Goal: Navigation & Orientation: Find specific page/section

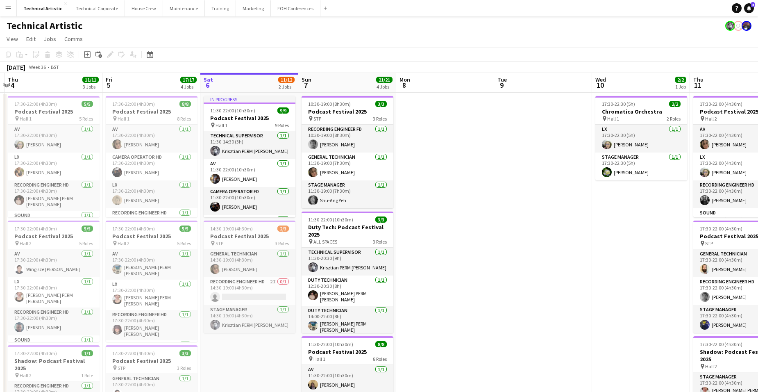
scroll to position [0, 195]
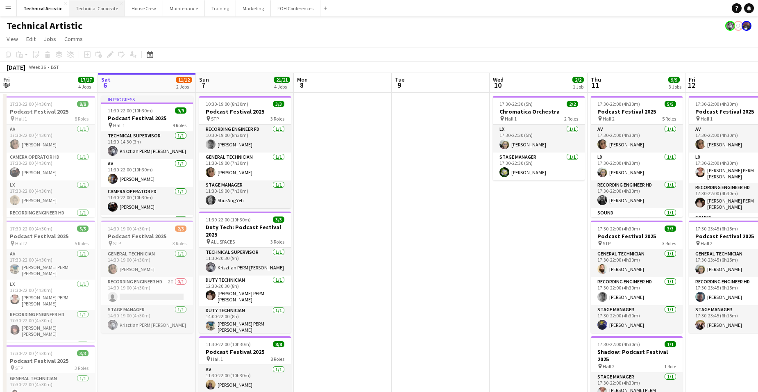
click at [87, 5] on button "Technical Corporate Close" at bounding box center [97, 8] width 56 height 16
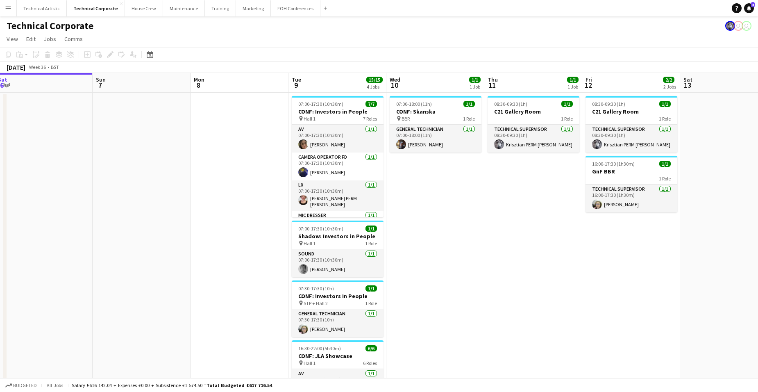
scroll to position [0, 309]
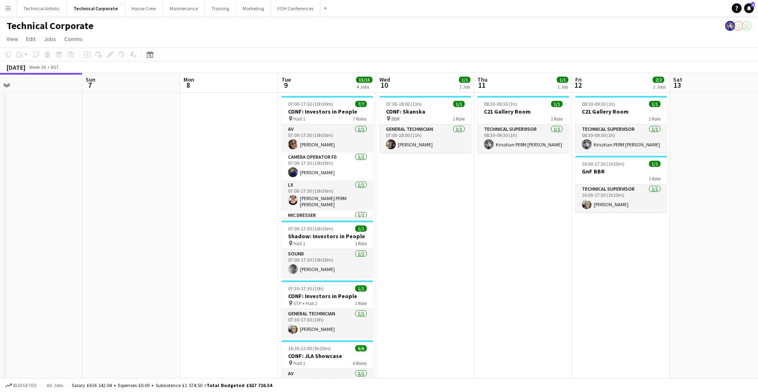
drag, startPoint x: 609, startPoint y: 207, endPoint x: 495, endPoint y: 204, distance: 113.5
click at [495, 204] on app-calendar-viewport "Wed 3 3/3 1 Job Thu 4 Fri 5 Sat 6 Sun 7 Mon 8 Tue 9 15/15 4 Jobs Wed 10 1/1 1 J…" at bounding box center [379, 283] width 758 height 421
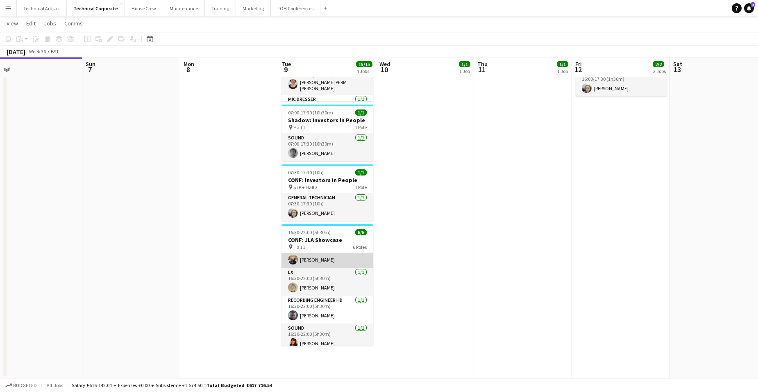
scroll to position [75, 0]
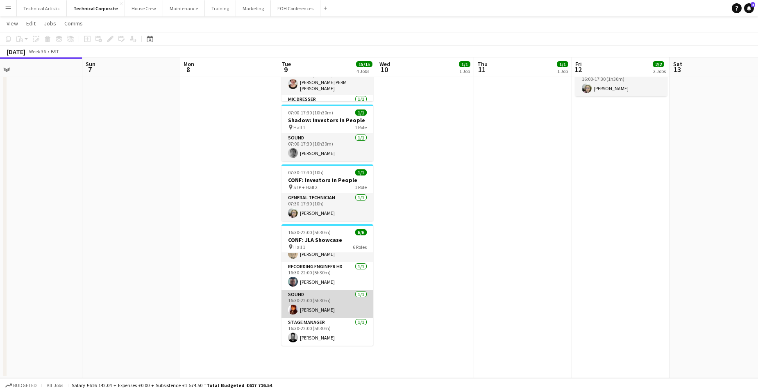
click at [343, 292] on app-card-role "Sound [DATE] 16:30-22:00 (5h30m) [PERSON_NAME]" at bounding box center [327, 304] width 92 height 28
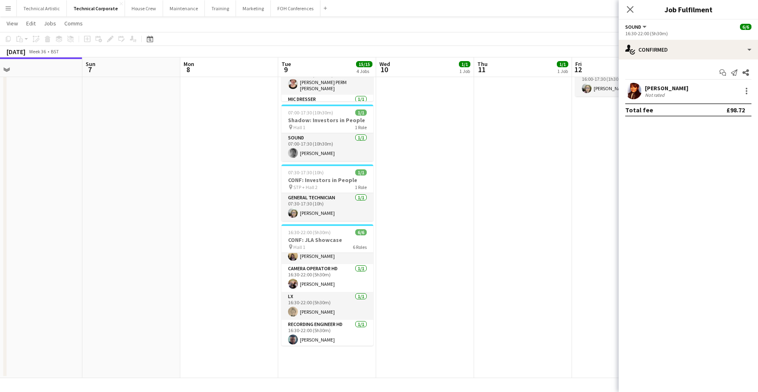
scroll to position [0, 0]
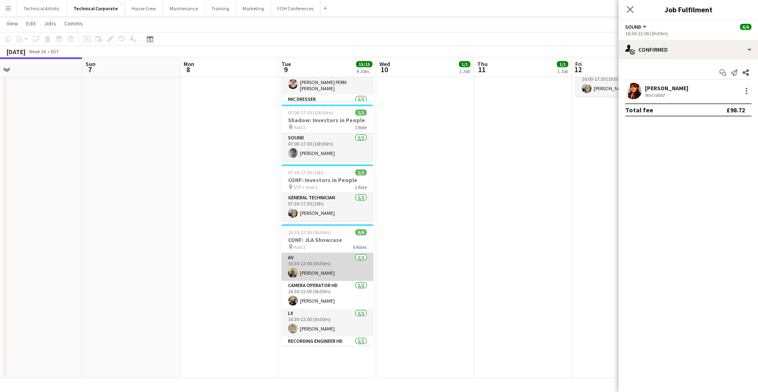
click at [332, 270] on app-card-role "AV [DATE] 16:30-22:00 (5h30m) [PERSON_NAME]" at bounding box center [327, 267] width 92 height 28
click at [428, 236] on app-date-cell "07:00-18:00 (11h) 1/1 CONF: Skanska pin BBR 1 Role General Technician [DATE] 07…" at bounding box center [425, 177] width 98 height 401
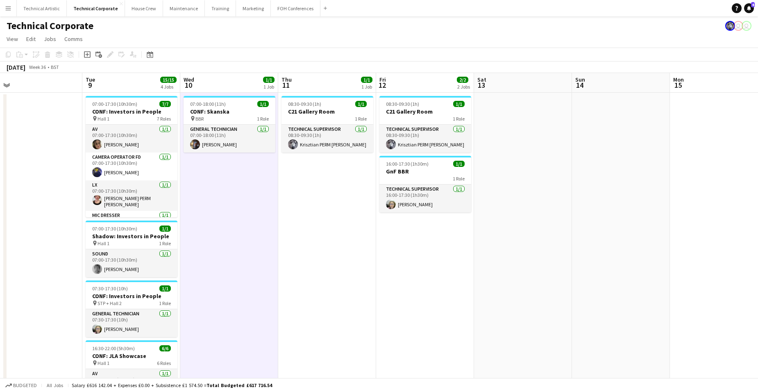
scroll to position [0, 274]
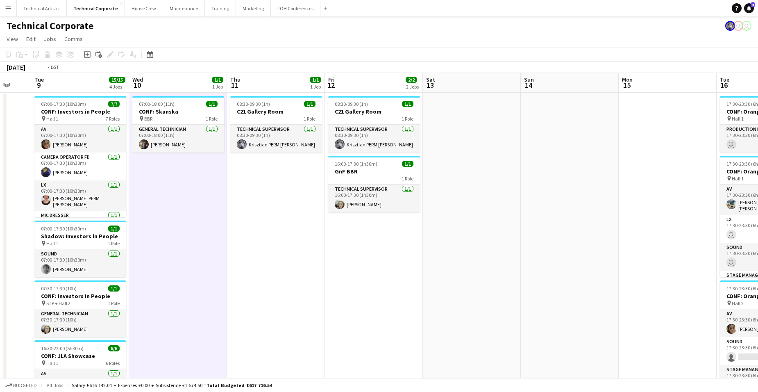
drag, startPoint x: 614, startPoint y: 223, endPoint x: 212, endPoint y: 235, distance: 402.3
click at [156, 235] on app-calendar-viewport "Fri 5 Sat 6 Sun 7 Mon 8 Tue 9 15/15 4 Jobs Wed 10 1/1 1 Job Thu 11 1/1 1 Job Fr…" at bounding box center [379, 283] width 758 height 421
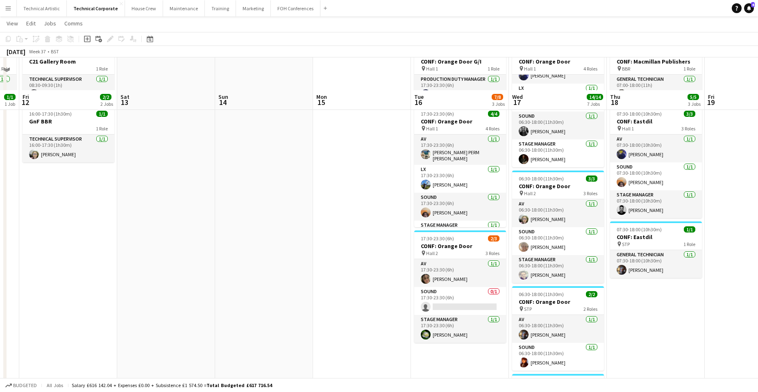
scroll to position [82, 0]
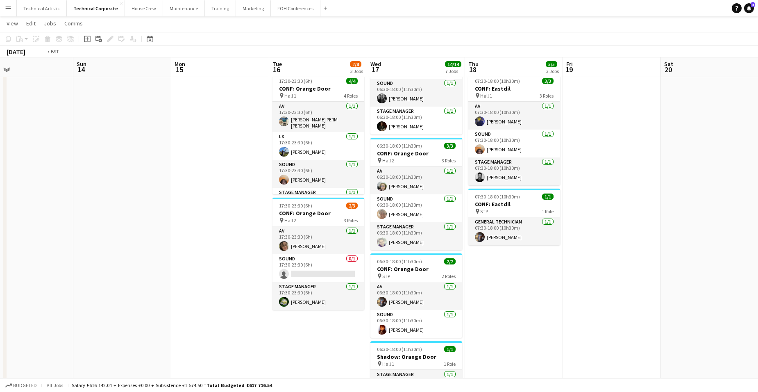
drag, startPoint x: 640, startPoint y: 300, endPoint x: 303, endPoint y: 293, distance: 337.5
click at [303, 293] on app-calendar-viewport "Thu 11 1/1 1 Job Fri 12 2/2 2 Jobs Sat 13 Sun 14 Mon 15 Tue 16 7/8 3 Jobs Wed 1…" at bounding box center [379, 291] width 758 height 682
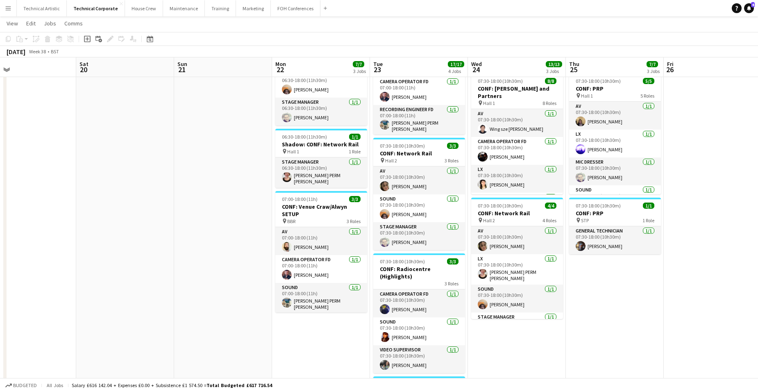
scroll to position [0, 315]
drag, startPoint x: 487, startPoint y: 229, endPoint x: 164, endPoint y: 225, distance: 323.1
click at [164, 225] on app-calendar-viewport "Tue 16 7/8 3 Jobs Wed 17 14/14 7 Jobs Thu 18 5/5 3 Jobs Fri 19 Sat 20 Sun 21 Mo…" at bounding box center [379, 291] width 758 height 682
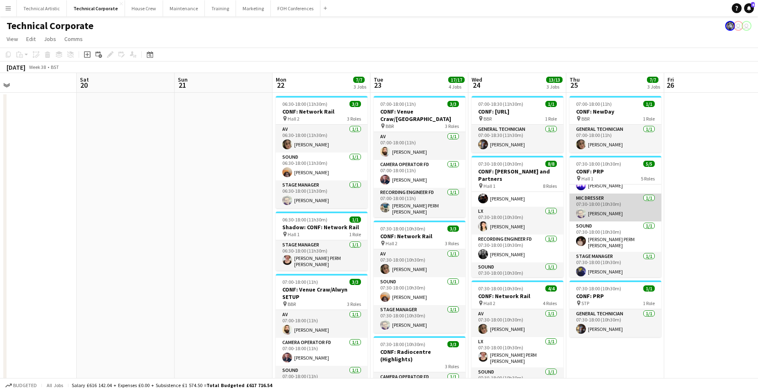
scroll to position [0, 0]
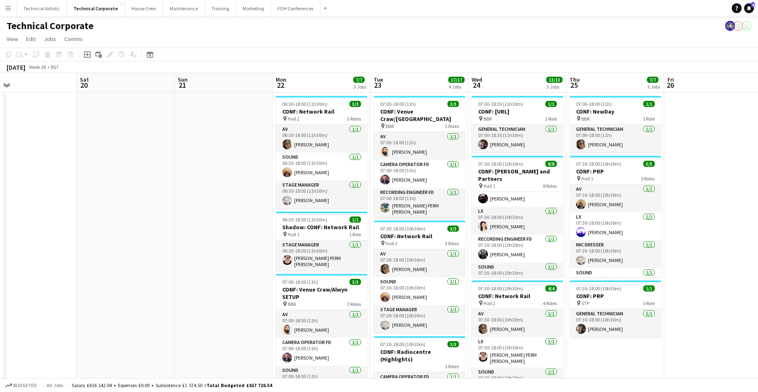
click at [520, 84] on app-board-header-date "Wed 24 13/13 3 Jobs" at bounding box center [517, 83] width 98 height 20
click at [225, 80] on app-board-header-date "Sun 21" at bounding box center [223, 83] width 98 height 20
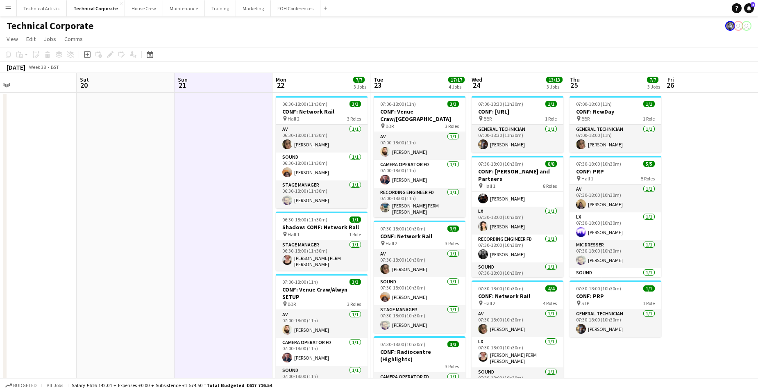
click at [244, 81] on app-board-header-date "Sun 21" at bounding box center [223, 83] width 98 height 20
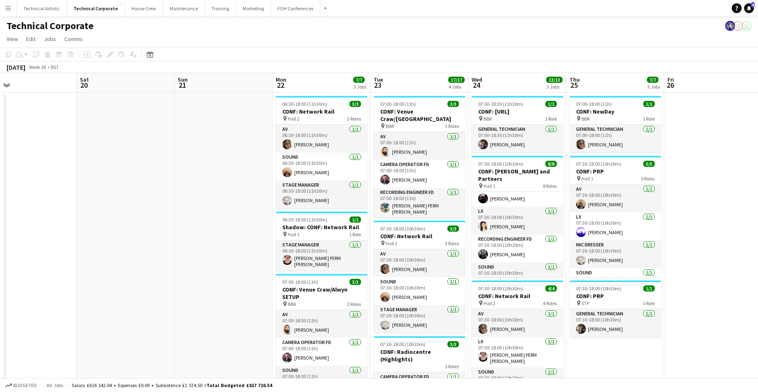
click at [306, 78] on app-board-header-date "Mon 22 7/7 3 Jobs" at bounding box center [321, 83] width 98 height 20
click at [323, 79] on app-board-header-date "Mon 22 7/7 3 Jobs" at bounding box center [321, 83] width 98 height 20
drag, startPoint x: 189, startPoint y: 147, endPoint x: 495, endPoint y: 135, distance: 306.1
click at [482, 136] on app-calendar-viewport "Tue 16 7/8 3 Jobs Wed 17 14/14 7 Jobs Thu 18 5/5 3 Jobs Fri 19 Sat 20 Sun 21 Mo…" at bounding box center [379, 394] width 758 height 642
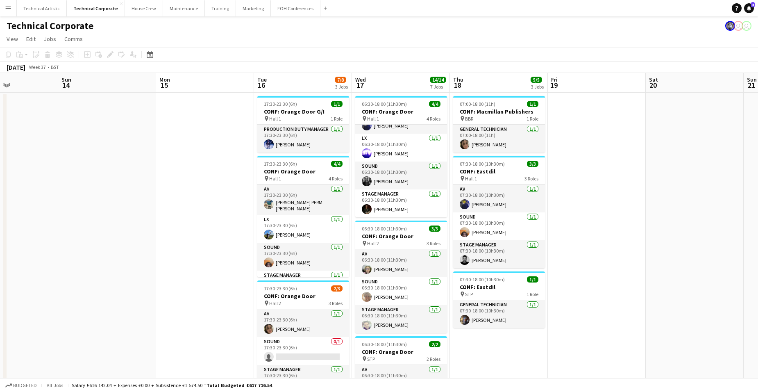
scroll to position [0, 193]
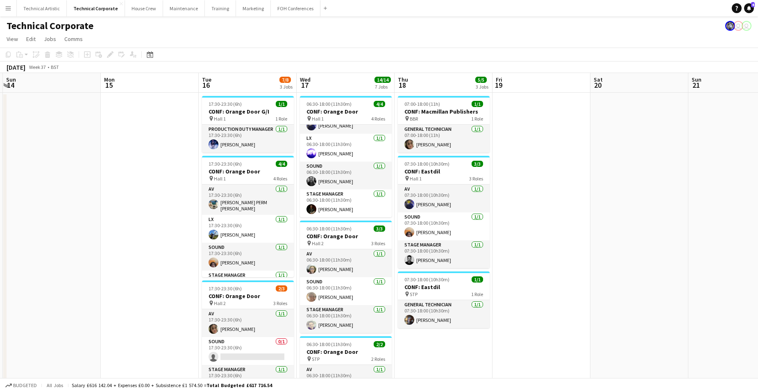
drag, startPoint x: 291, startPoint y: 160, endPoint x: 511, endPoint y: 147, distance: 220.3
click at [511, 147] on app-calendar-viewport "Fri 12 2/2 2 Jobs Sat 13 Sun 14 Mon 15 Tue 16 7/8 3 Jobs Wed 17 14/14 7 Jobs Th…" at bounding box center [379, 394] width 758 height 642
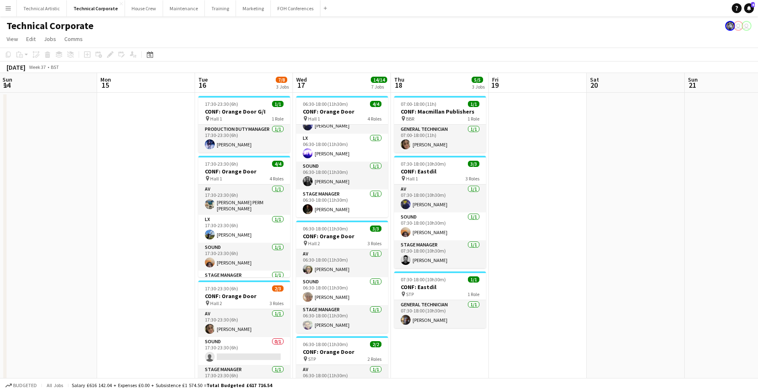
drag, startPoint x: 131, startPoint y: 175, endPoint x: 454, endPoint y: 149, distance: 323.7
click at [445, 150] on app-calendar-viewport "Fri 12 2/2 2 Jobs Sat 13 Sun 14 Mon 15 Tue 16 7/8 3 Jobs Wed 17 14/14 7 Jobs Th…" at bounding box center [379, 394] width 758 height 642
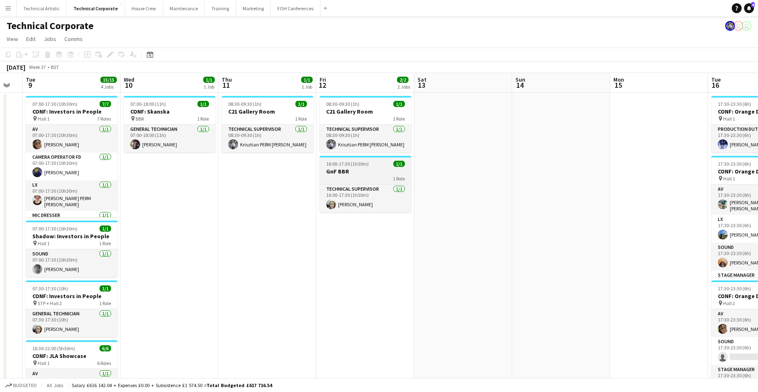
scroll to position [0, 167]
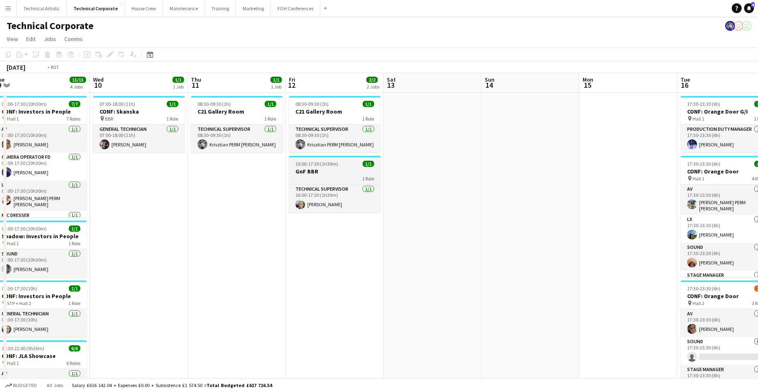
drag, startPoint x: 270, startPoint y: 182, endPoint x: 499, endPoint y: 183, distance: 228.5
click at [500, 183] on app-calendar-viewport "Sun 7 Mon 8 Tue 9 15/15 4 Jobs Wed 10 1/1 1 Job Thu 11 1/1 1 Job Fri 12 2/2 2 J…" at bounding box center [379, 394] width 758 height 642
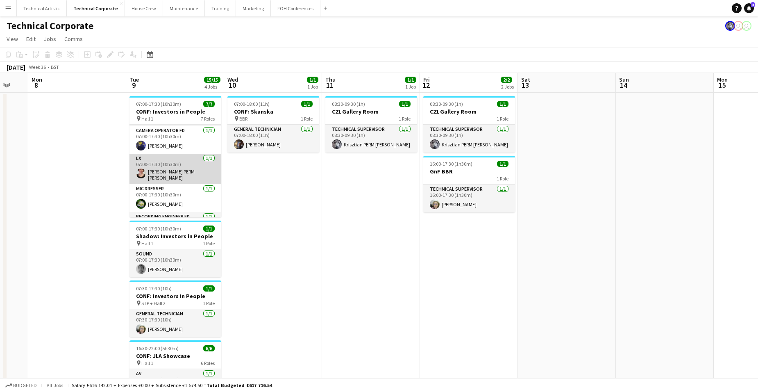
scroll to position [0, 0]
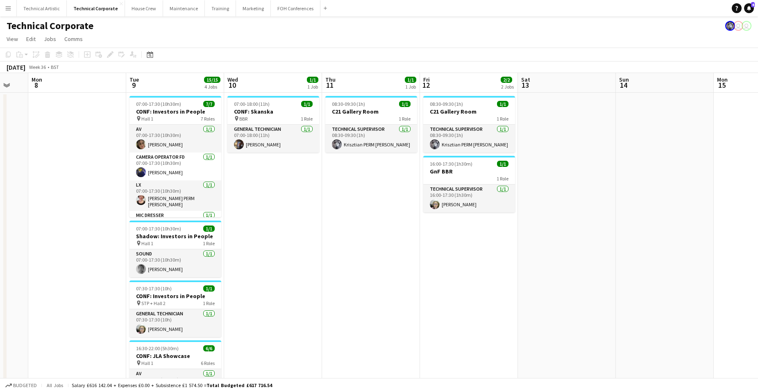
click at [176, 81] on app-board-header-date "Tue 9 15/15 4 Jobs" at bounding box center [175, 83] width 98 height 20
